Goal: Task Accomplishment & Management: Manage account settings

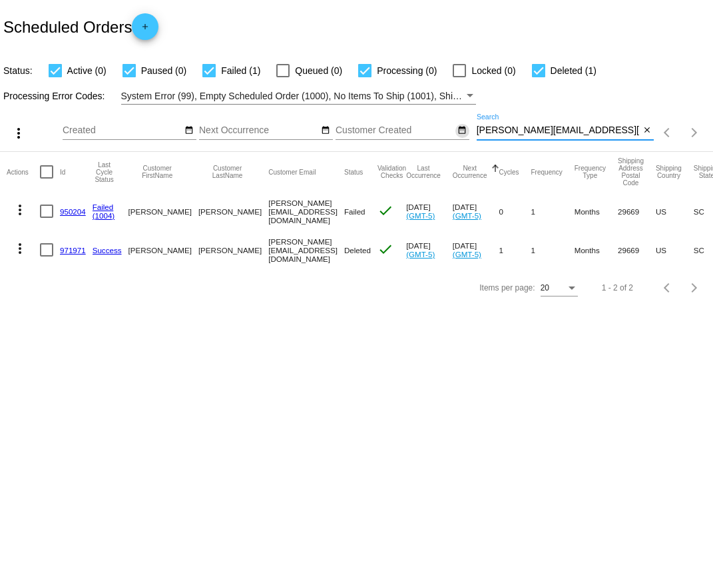
drag, startPoint x: 601, startPoint y: 132, endPoint x: 465, endPoint y: 132, distance: 135.9
click at [465, 132] on div "more_vert Oct Jan Feb Mar Apr 1" at bounding box center [356, 128] width 713 height 47
paste input "pattimtomlinson51@gmail"
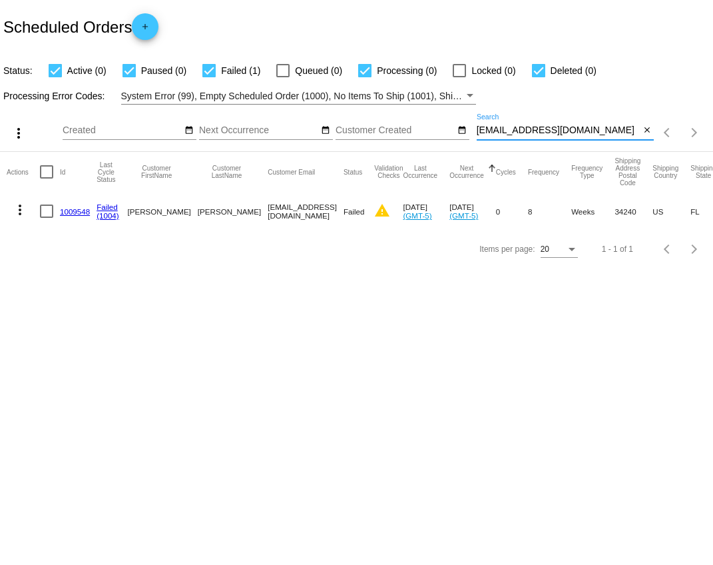
type input "[EMAIL_ADDRESS][DOMAIN_NAME]"
click at [17, 208] on mat-icon "more_vert" at bounding box center [20, 210] width 16 height 16
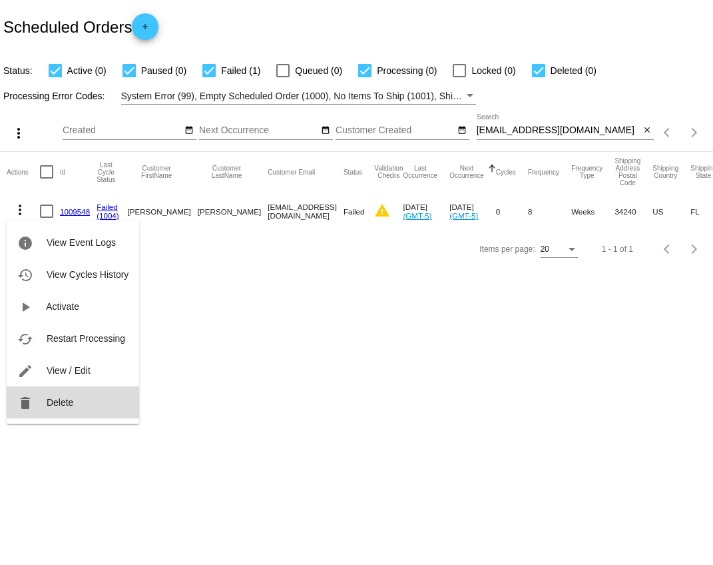
click at [67, 405] on span "Delete" at bounding box center [60, 402] width 27 height 11
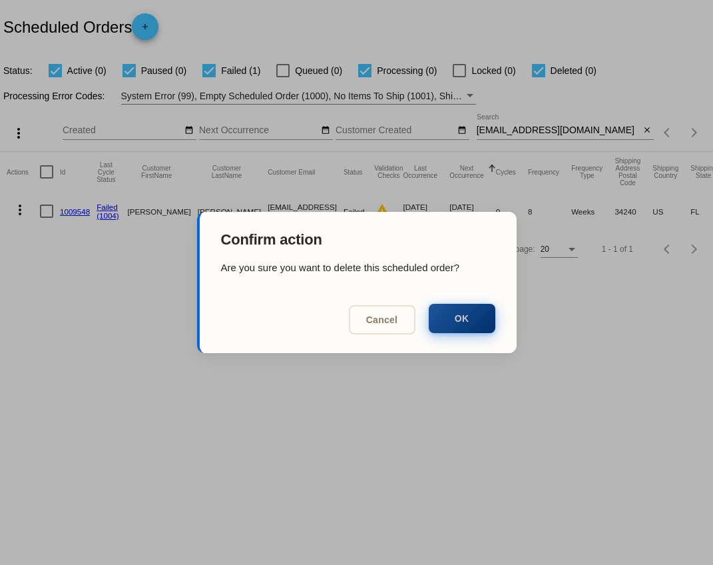
click at [442, 318] on button "OK" at bounding box center [462, 318] width 67 height 29
